Goal: Transaction & Acquisition: Purchase product/service

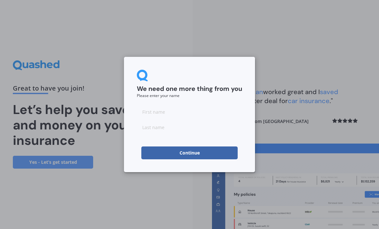
click at [184, 111] on input at bounding box center [189, 111] width 105 height 13
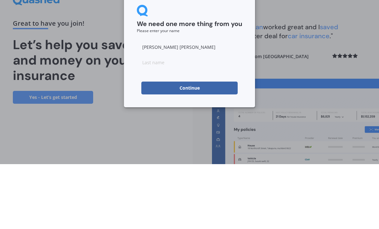
type input "[PERSON_NAME] [PERSON_NAME]"
click at [183, 121] on input at bounding box center [189, 127] width 105 height 13
type input "Hollow"
click at [234, 147] on button "Continue" at bounding box center [189, 153] width 96 height 13
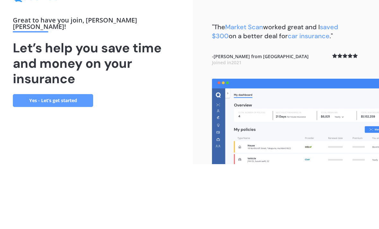
scroll to position [21, 0]
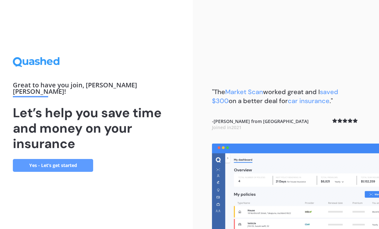
click at [91, 159] on link "Yes - Let’s get started" at bounding box center [53, 165] width 80 height 13
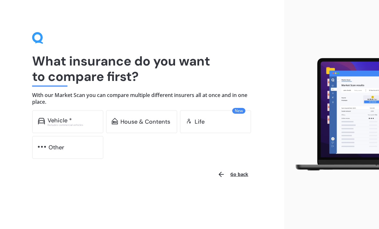
click at [86, 116] on div "Vehicle * Excludes commercial vehicles" at bounding box center [67, 121] width 71 height 23
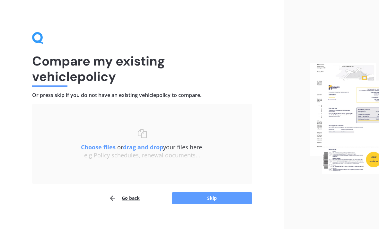
click at [224, 203] on button "Skip" at bounding box center [212, 198] width 80 height 12
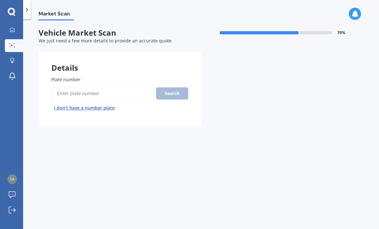
click at [145, 92] on input "Plate number" at bounding box center [102, 94] width 102 height 14
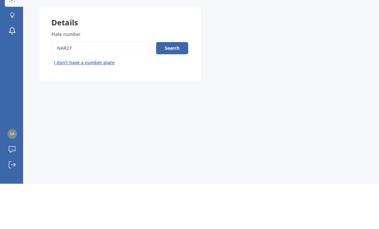
type input "Nar27"
click at [180, 87] on button "Search" at bounding box center [172, 93] width 32 height 12
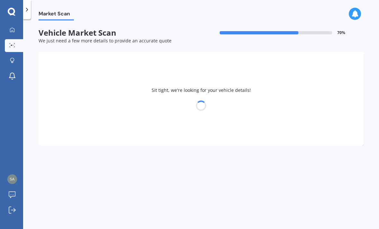
select select "MAZDA"
select select "CX-30"
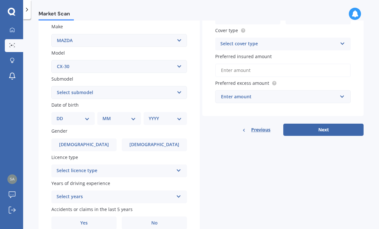
scroll to position [119, 0]
click at [88, 115] on select "DD 01 02 03 04 05 06 07 08 09 10 11 12 13 14 15 16 17 18 19 20 21 22 23 24 25 2…" at bounding box center [73, 118] width 33 height 7
select select "31"
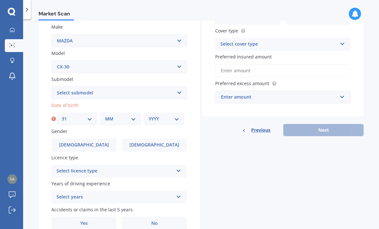
click at [134, 115] on select "MM 01 02 03 04 05 06 07 08 09 10 11 12" at bounding box center [120, 118] width 31 height 7
select select "10"
click at [169, 115] on select "YYYY 2025 2024 2023 2022 2021 2020 2019 2018 2017 2016 2015 2014 2013 2012 2011…" at bounding box center [164, 118] width 31 height 7
select select "1967"
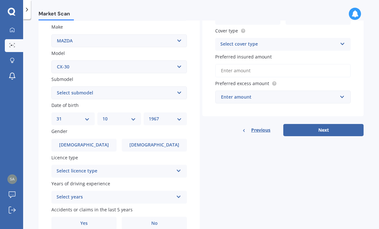
click at [170, 139] on label "[DEMOGRAPHIC_DATA]" at bounding box center [154, 145] width 65 height 13
click at [0, 0] on input "[DEMOGRAPHIC_DATA]" at bounding box center [0, 0] width 0 height 0
click at [181, 167] on icon at bounding box center [178, 169] width 5 height 5
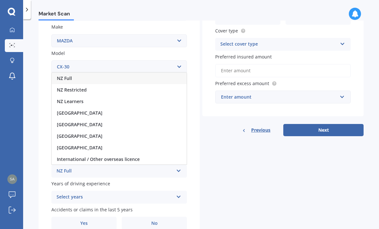
click at [78, 73] on div "NZ Full" at bounding box center [119, 79] width 135 height 12
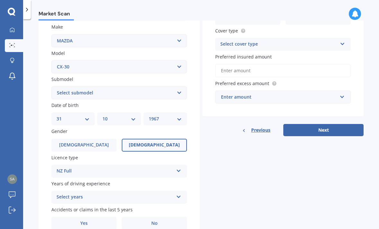
click at [181, 194] on icon at bounding box center [178, 196] width 5 height 5
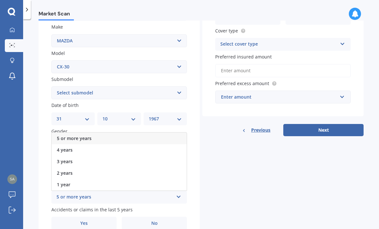
click at [168, 133] on div "5 or more years" at bounding box center [119, 139] width 135 height 12
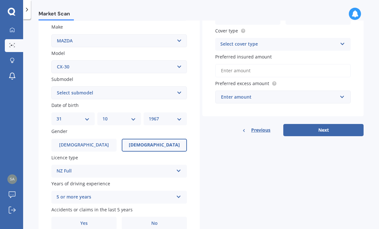
click at [159, 217] on label "No" at bounding box center [154, 223] width 65 height 13
click at [0, 0] on input "No" at bounding box center [0, 0] width 0 height 0
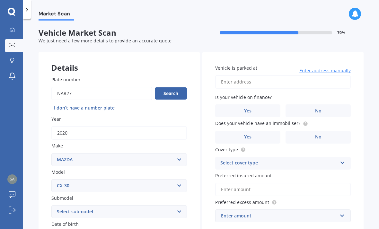
scroll to position [0, 0]
click at [258, 75] on input "Vehicle is parked at" at bounding box center [283, 82] width 136 height 14
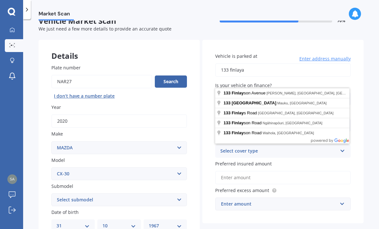
scroll to position [16, 0]
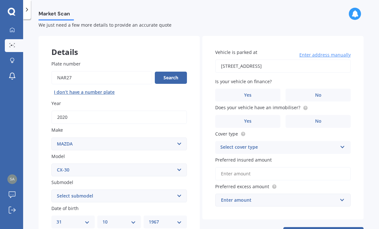
type input "[STREET_ADDRESS]"
click at [318, 93] on span "No" at bounding box center [318, 95] width 6 height 5
click at [0, 0] on input "No" at bounding box center [0, 0] width 0 height 0
click at [315, 115] on label "No" at bounding box center [318, 121] width 65 height 13
click at [0, 0] on input "No" at bounding box center [0, 0] width 0 height 0
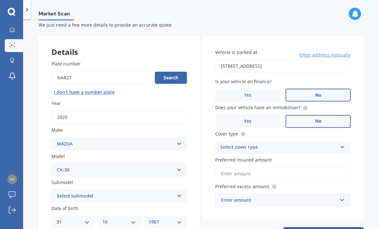
click at [300, 144] on div "Select cover type" at bounding box center [279, 148] width 117 height 8
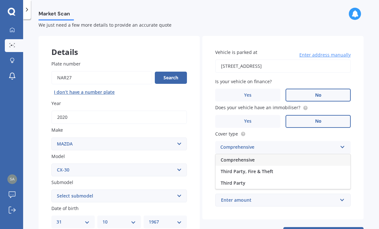
click at [279, 154] on div "Comprehensive" at bounding box center [283, 160] width 135 height 12
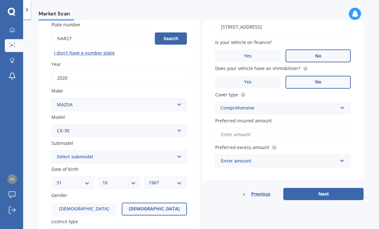
scroll to position [58, 0]
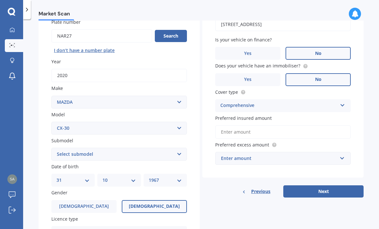
click at [290, 125] on input "Preferred insured amount" at bounding box center [283, 132] width 136 height 14
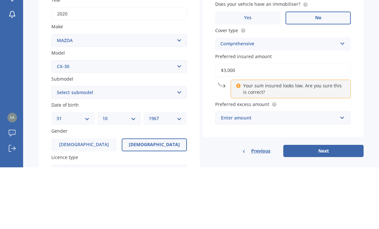
type input "$30,000"
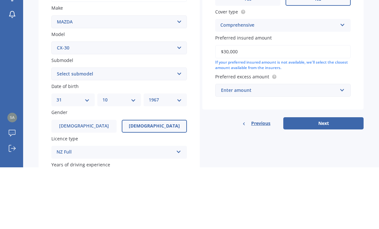
scroll to position [80, 0]
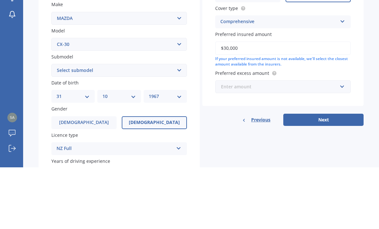
click at [343, 142] on input "text" at bounding box center [281, 148] width 130 height 12
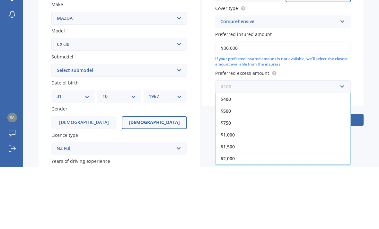
scroll to position [12, 0]
click at [232, 167] on div "$500" at bounding box center [283, 173] width 135 height 12
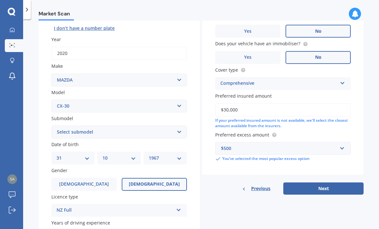
click at [340, 183] on button "Next" at bounding box center [324, 189] width 80 height 12
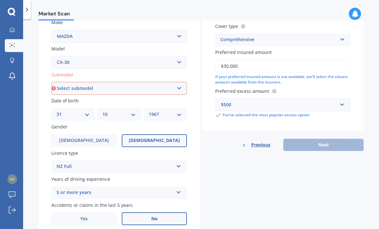
scroll to position [123, 0]
click at [176, 82] on select "Select submodel (All other) GSX Wagon 5dr Skyactiv-Drive 6sp 2.0i GTX Wagon 5dr…" at bounding box center [119, 88] width 136 height 13
select select "GTX WAGON 5DR SKYACTIV-DRIVE 6SP IACT 2.5I"
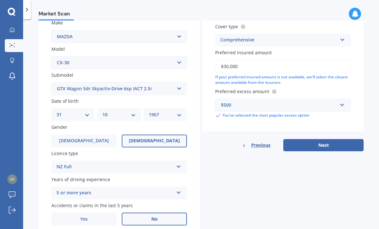
click at [351, 139] on button "Next" at bounding box center [324, 145] width 80 height 12
select select "31"
select select "10"
select select "1967"
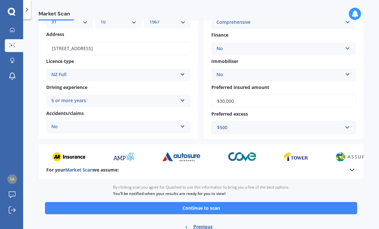
scroll to position [78, 0]
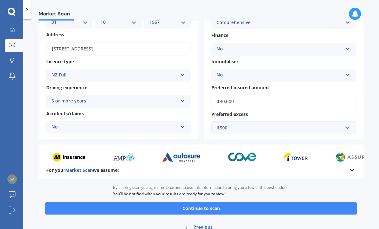
click at [250, 203] on button "Continue to scan" at bounding box center [201, 209] width 312 height 12
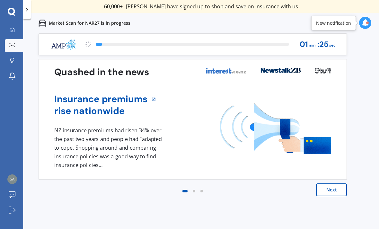
click at [339, 188] on button "Next" at bounding box center [331, 190] width 31 height 13
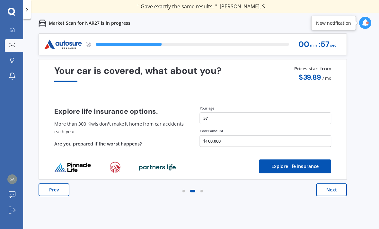
click at [366, 24] on icon at bounding box center [365, 22] width 7 height 7
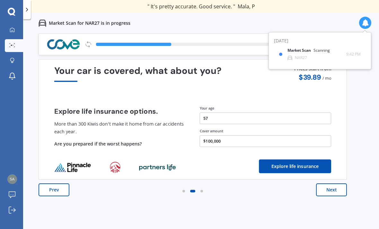
click at [378, 140] on div "Previous 60,000+ Kiwis have signed up to shop and save on insurance with us " H…" at bounding box center [201, 147] width 356 height 229
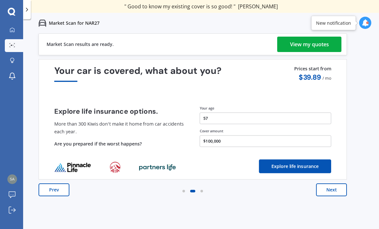
click at [352, 23] on div "New notification" at bounding box center [333, 23] width 45 height 14
click at [367, 25] on icon at bounding box center [365, 22] width 7 height 7
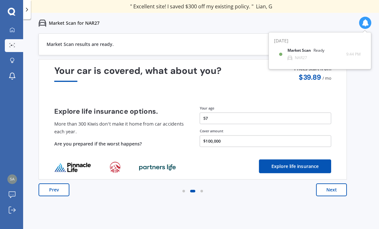
click at [312, 56] on div "Market Scan Ready NAR27" at bounding box center [317, 54] width 59 height 12
